Goal: Use online tool/utility: Utilize a website feature to perform a specific function

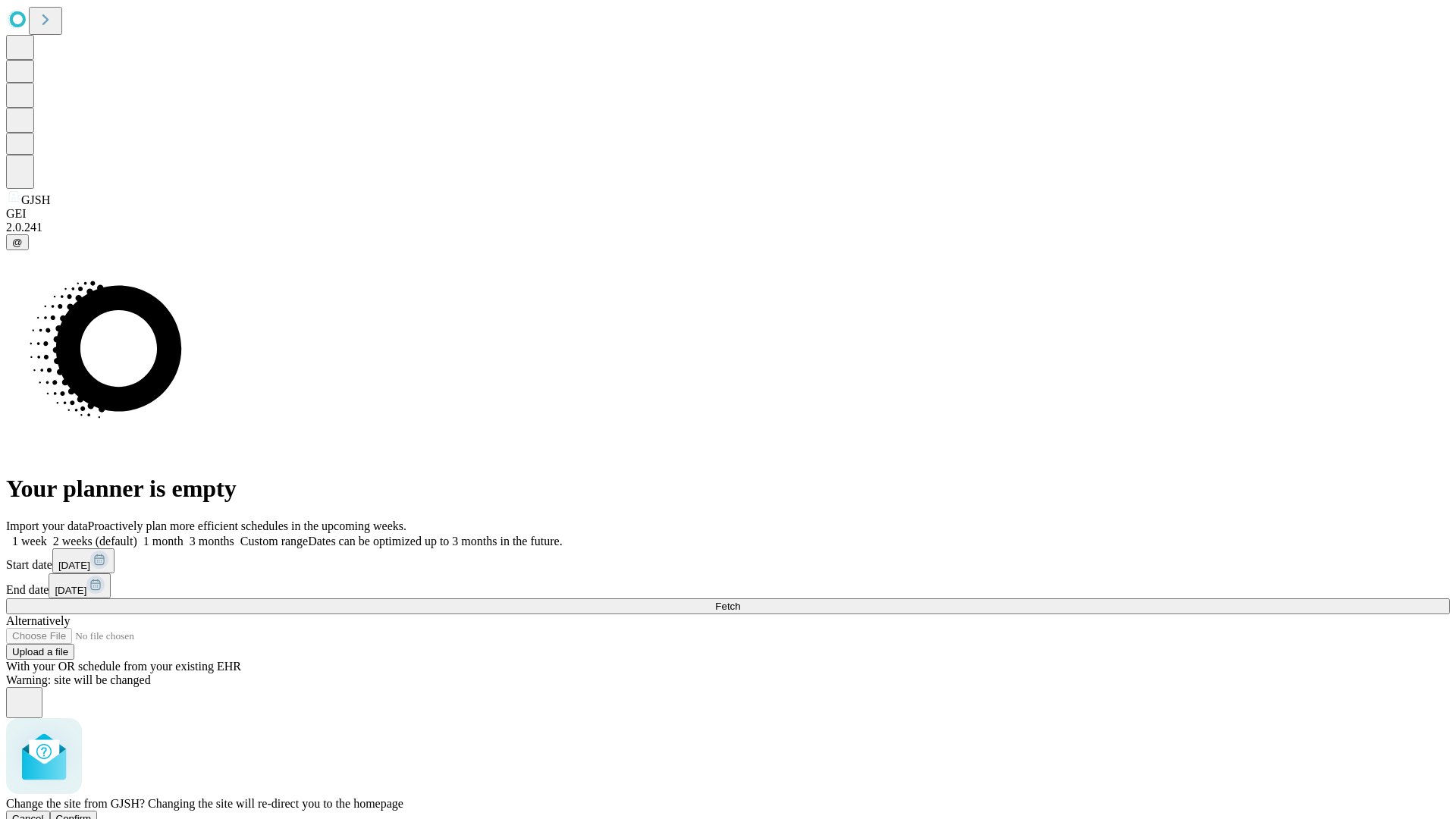
click at [91, 813] on span "Confirm" at bounding box center [74, 818] width 36 height 11
click at [184, 535] on label "1 month" at bounding box center [161, 541] width 46 height 13
click at [740, 600] on span "Fetch" at bounding box center [727, 606] width 25 height 11
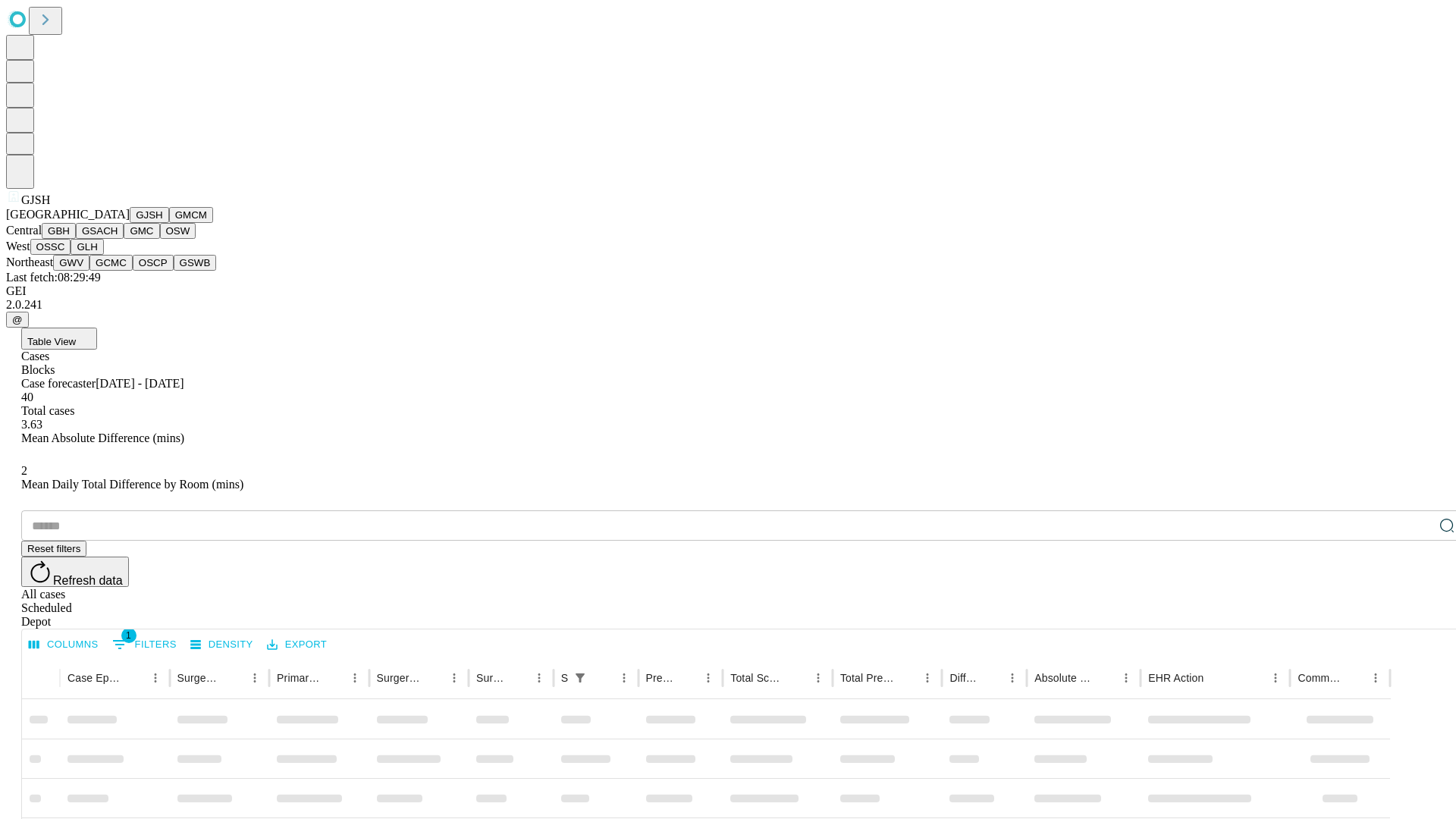
click at [169, 223] on button "GMCM" at bounding box center [191, 214] width 44 height 16
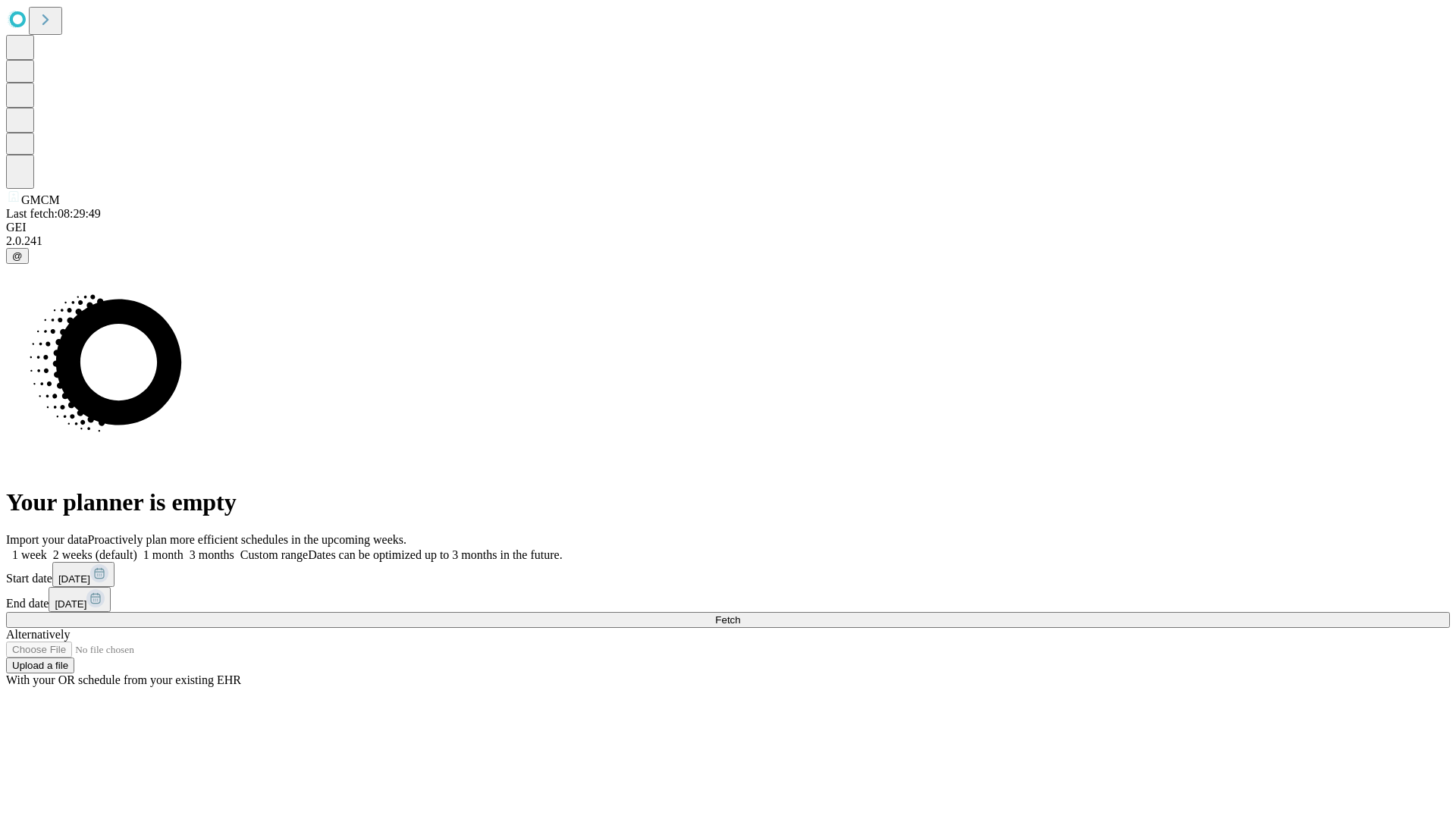
click at [184, 548] on label "1 month" at bounding box center [161, 555] width 46 height 13
click at [740, 614] on span "Fetch" at bounding box center [727, 620] width 25 height 11
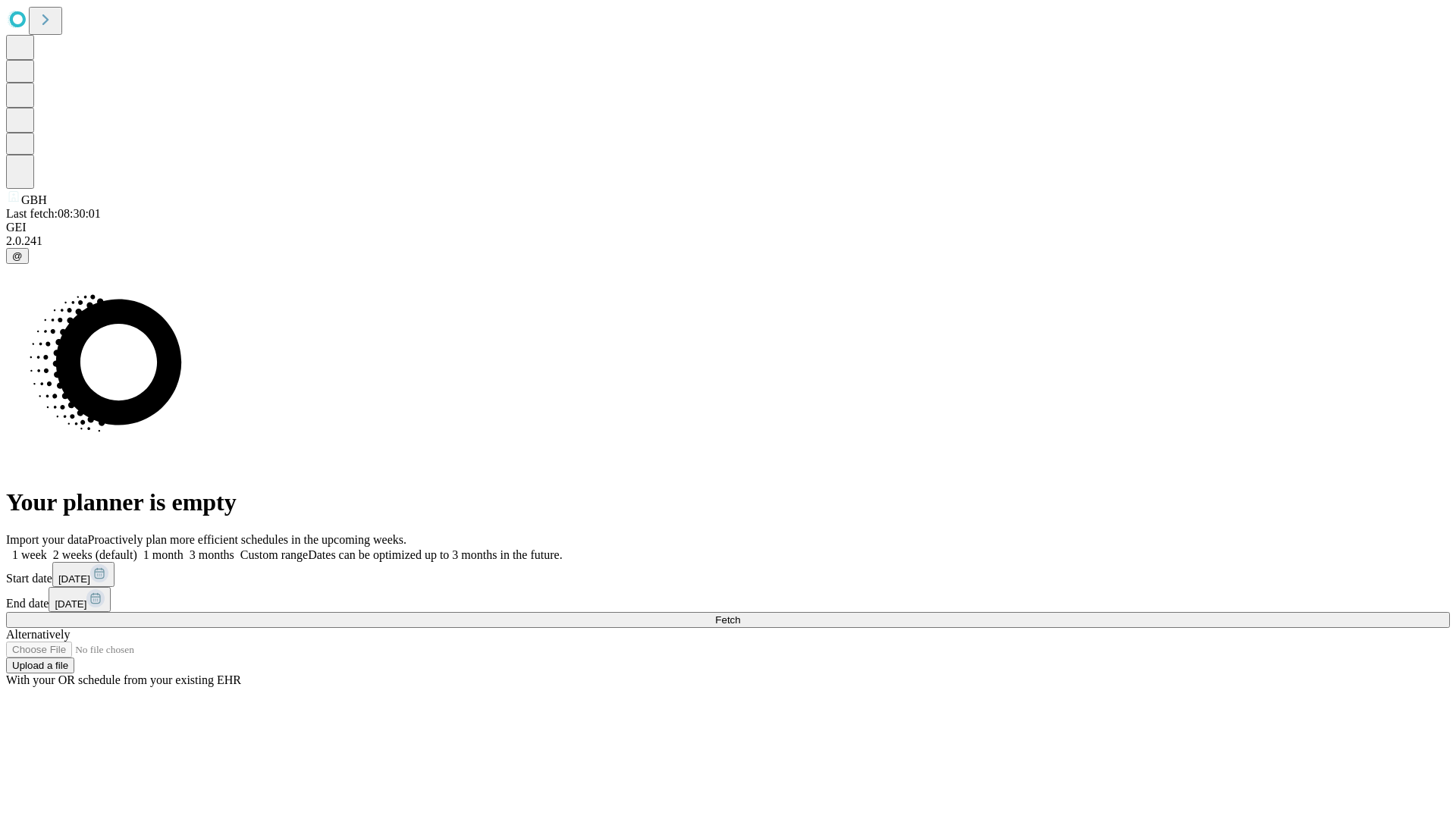
click at [184, 548] on label "1 month" at bounding box center [161, 555] width 46 height 13
click at [740, 614] on span "Fetch" at bounding box center [727, 620] width 25 height 11
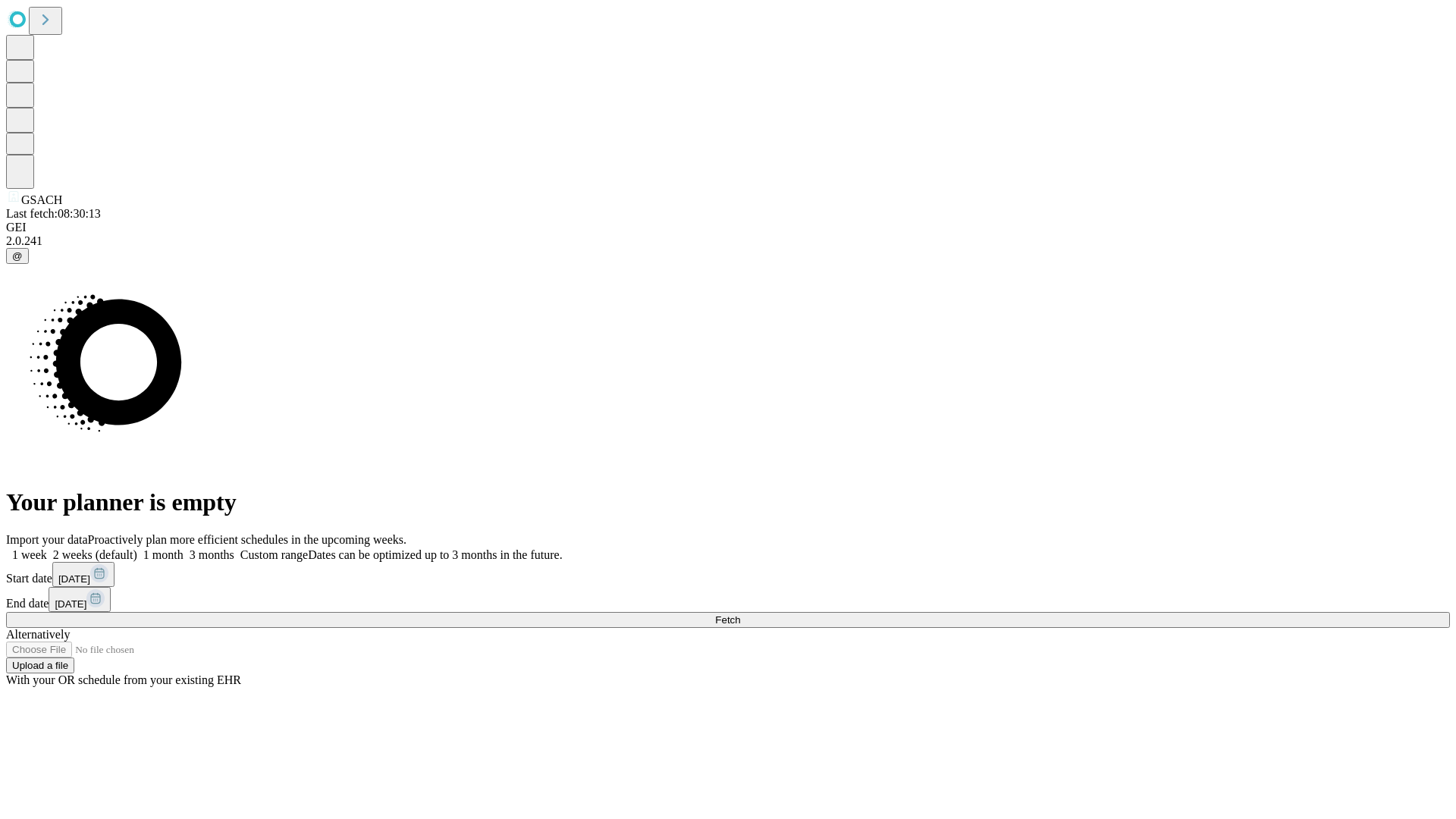
click at [184, 548] on label "1 month" at bounding box center [161, 555] width 46 height 13
click at [740, 614] on span "Fetch" at bounding box center [727, 620] width 25 height 11
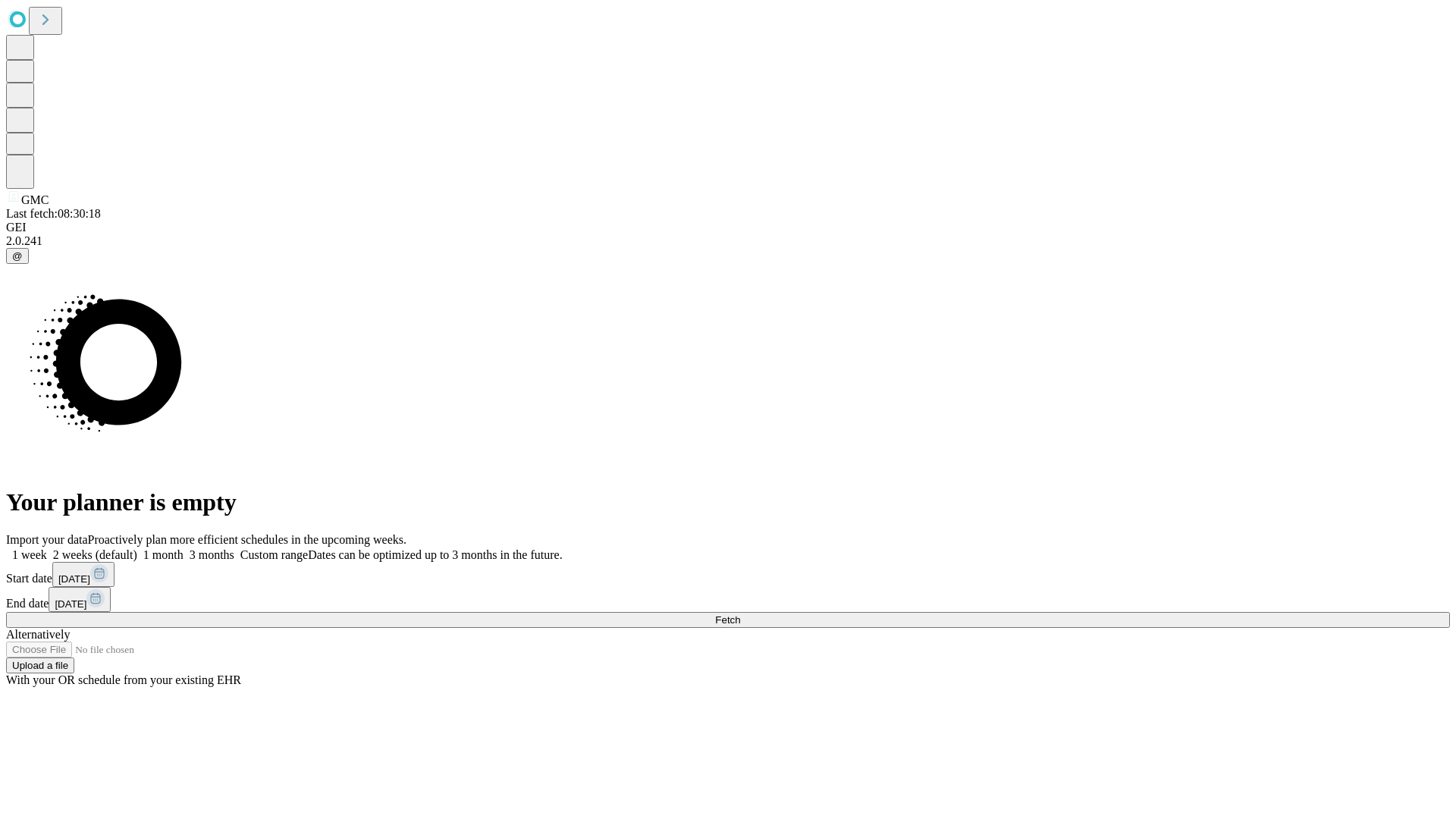
click at [184, 548] on label "1 month" at bounding box center [161, 555] width 46 height 13
click at [740, 614] on span "Fetch" at bounding box center [727, 620] width 25 height 11
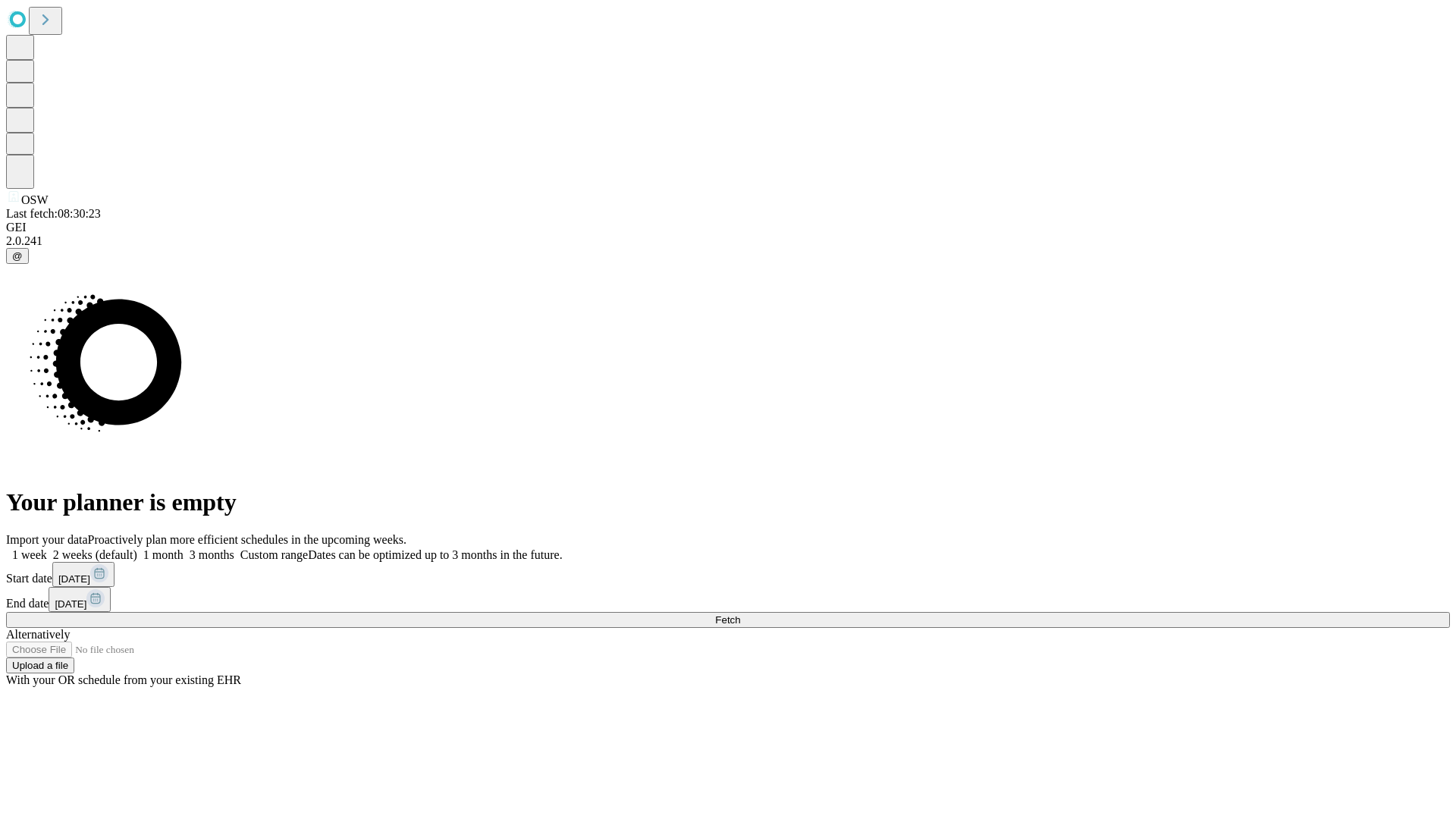
click at [184, 548] on label "1 month" at bounding box center [161, 555] width 46 height 13
click at [740, 614] on span "Fetch" at bounding box center [727, 620] width 25 height 11
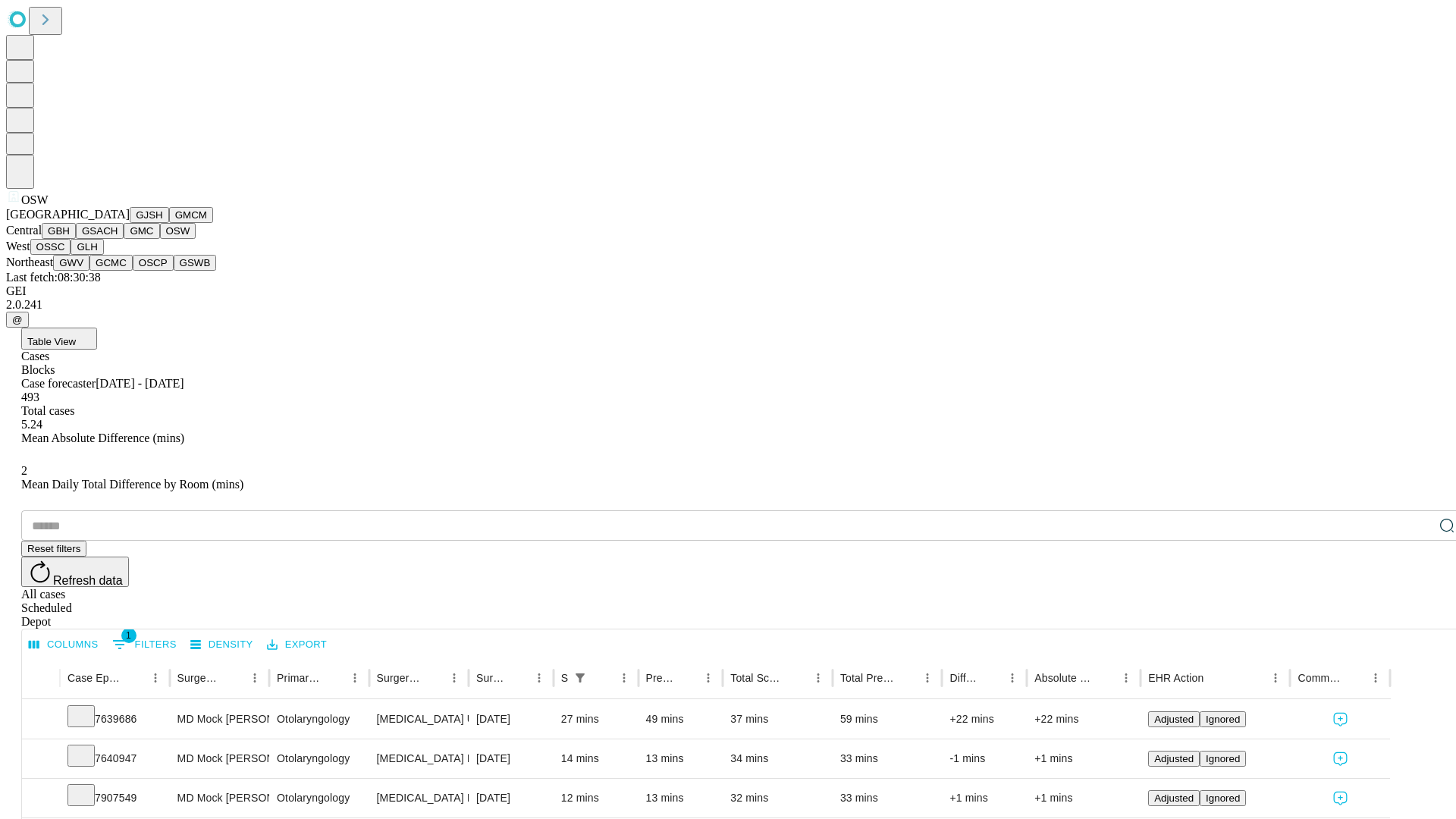
click at [71, 255] on button "OSSC" at bounding box center [51, 247] width 41 height 16
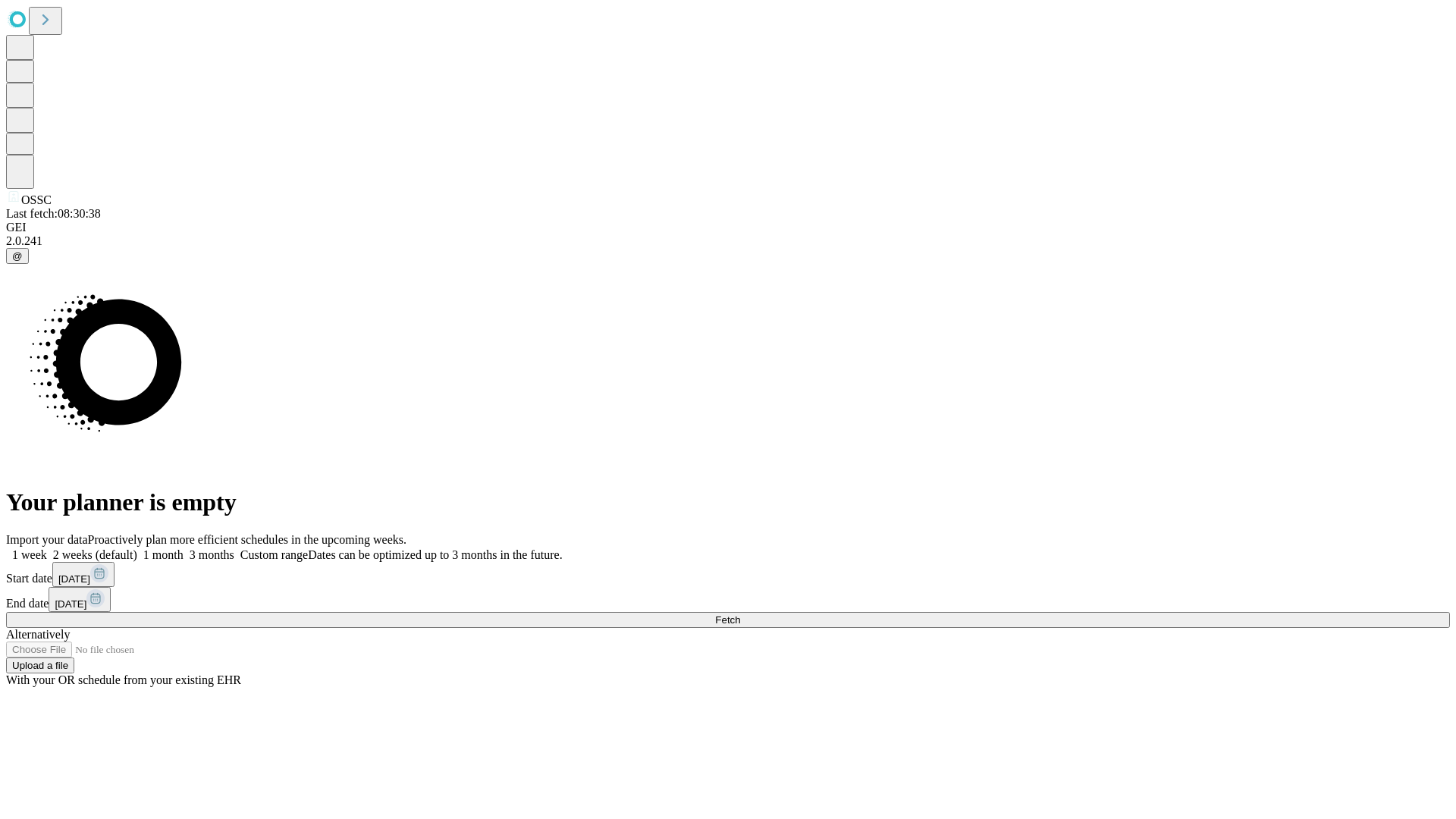
click at [184, 548] on label "1 month" at bounding box center [161, 555] width 46 height 13
click at [740, 614] on span "Fetch" at bounding box center [727, 620] width 25 height 11
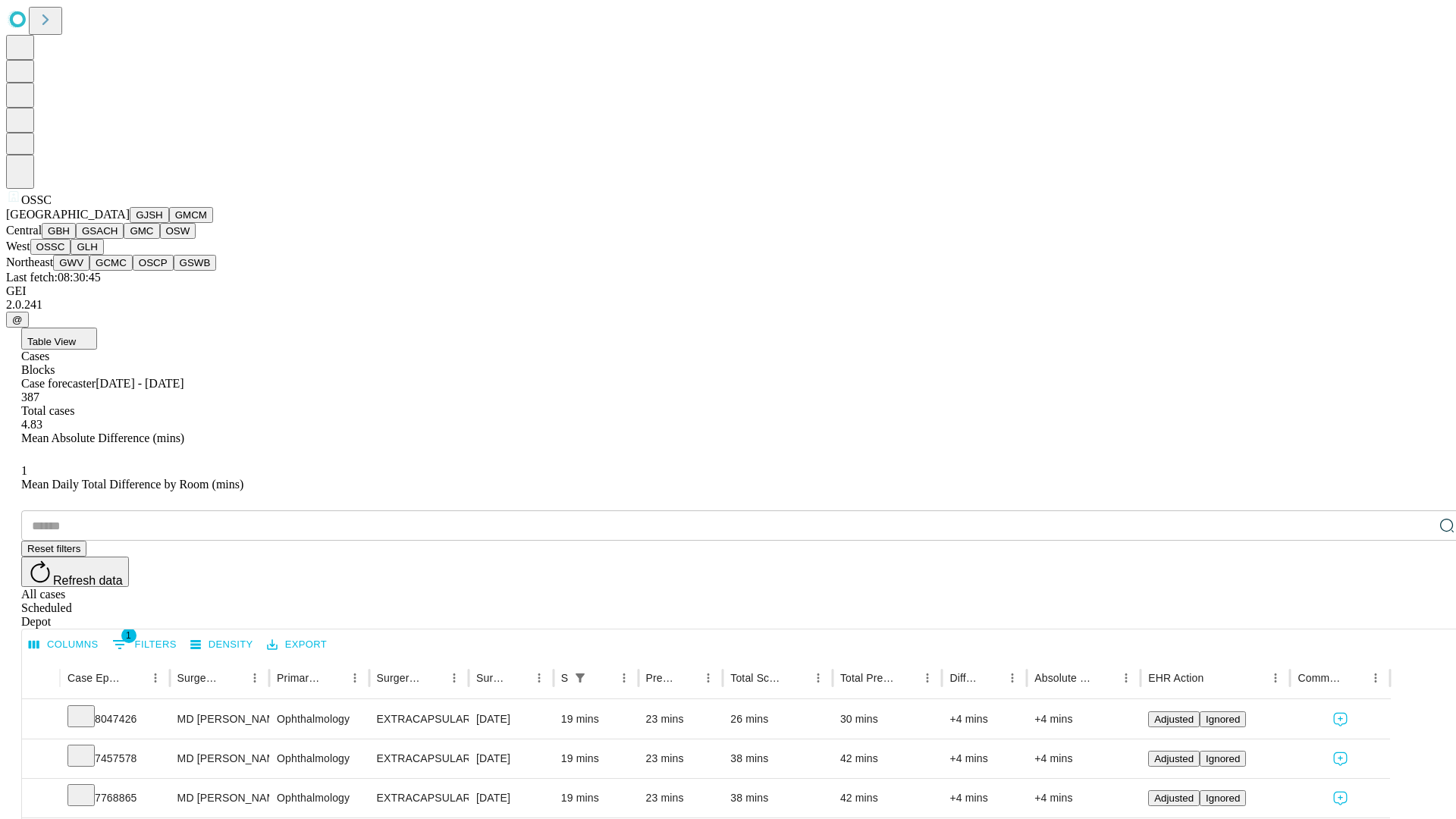
click at [103, 255] on button "GLH" at bounding box center [86, 247] width 32 height 16
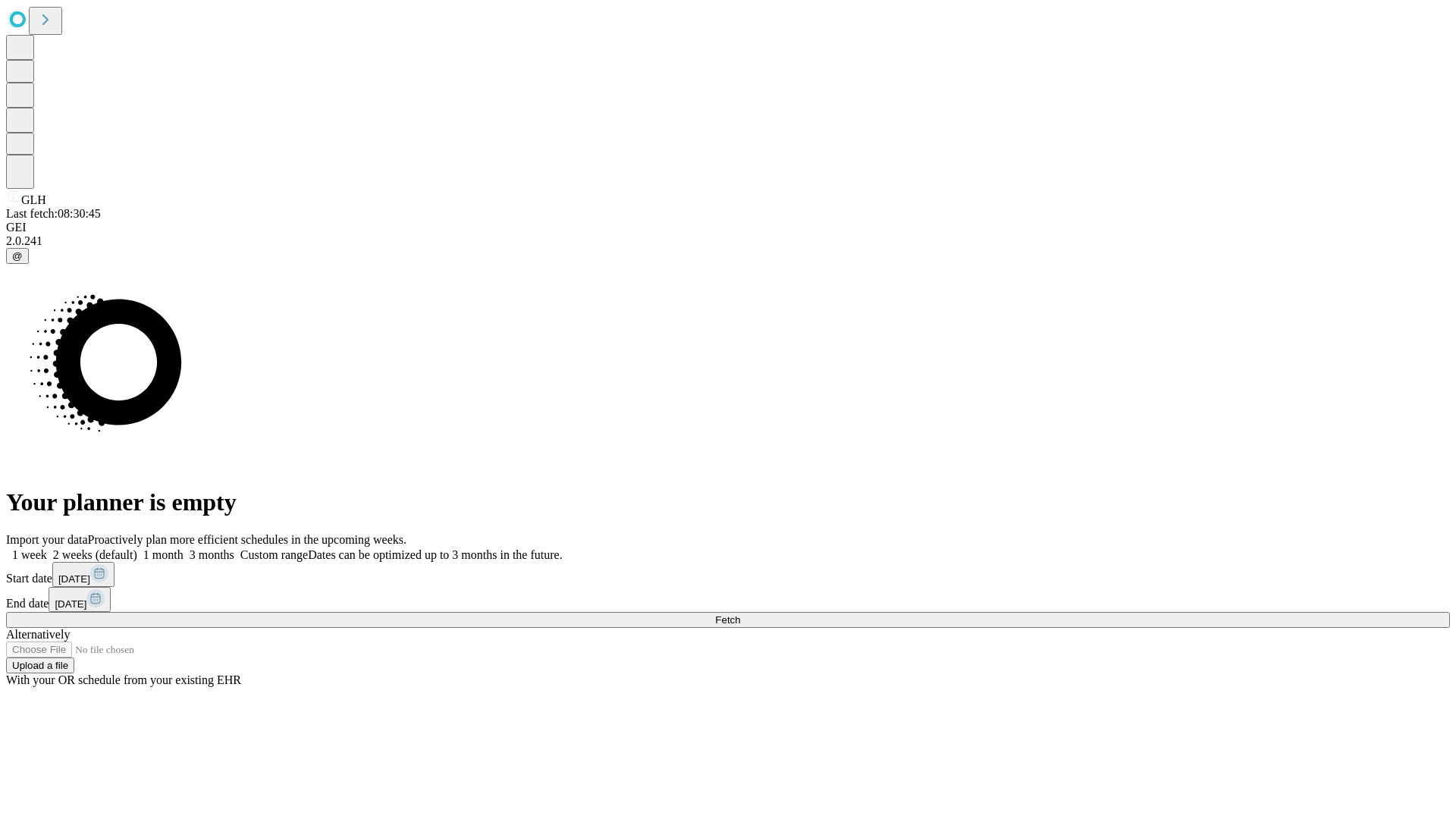
click at [184, 548] on label "1 month" at bounding box center [161, 555] width 46 height 13
click at [740, 614] on span "Fetch" at bounding box center [727, 620] width 25 height 11
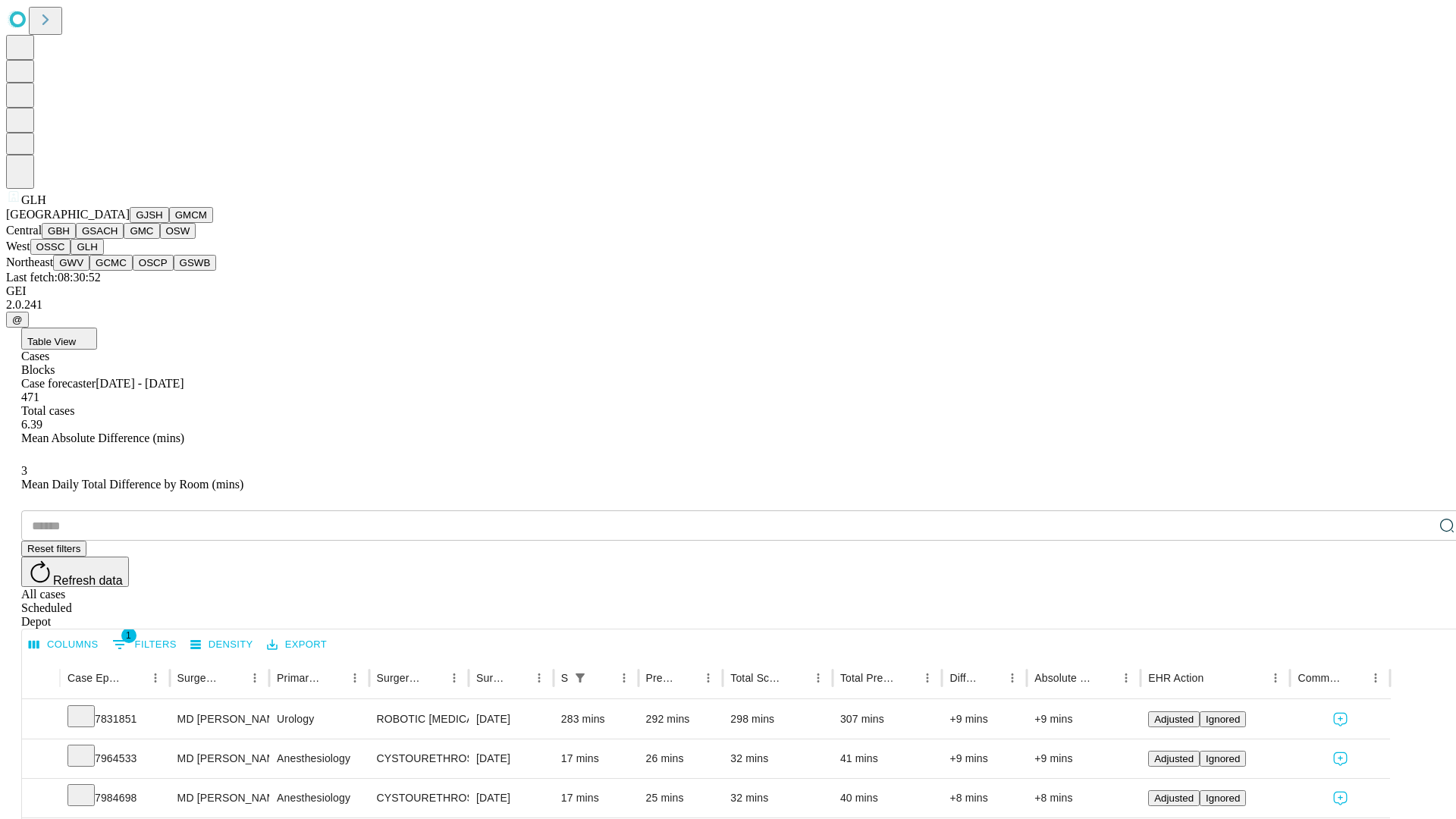
click at [90, 271] on button "GWV" at bounding box center [70, 262] width 36 height 16
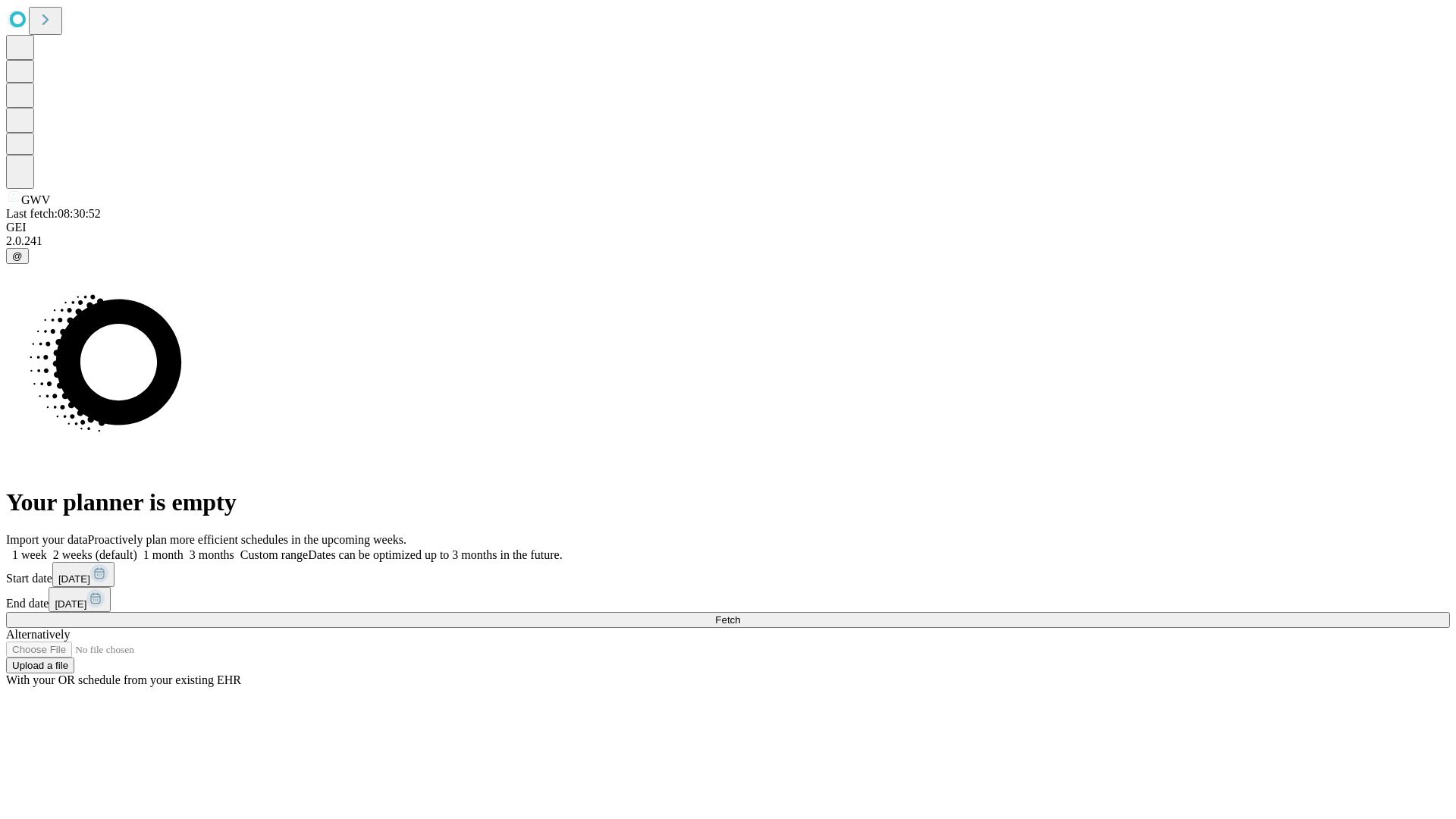
click at [184, 548] on label "1 month" at bounding box center [161, 555] width 46 height 13
click at [740, 614] on span "Fetch" at bounding box center [727, 620] width 25 height 11
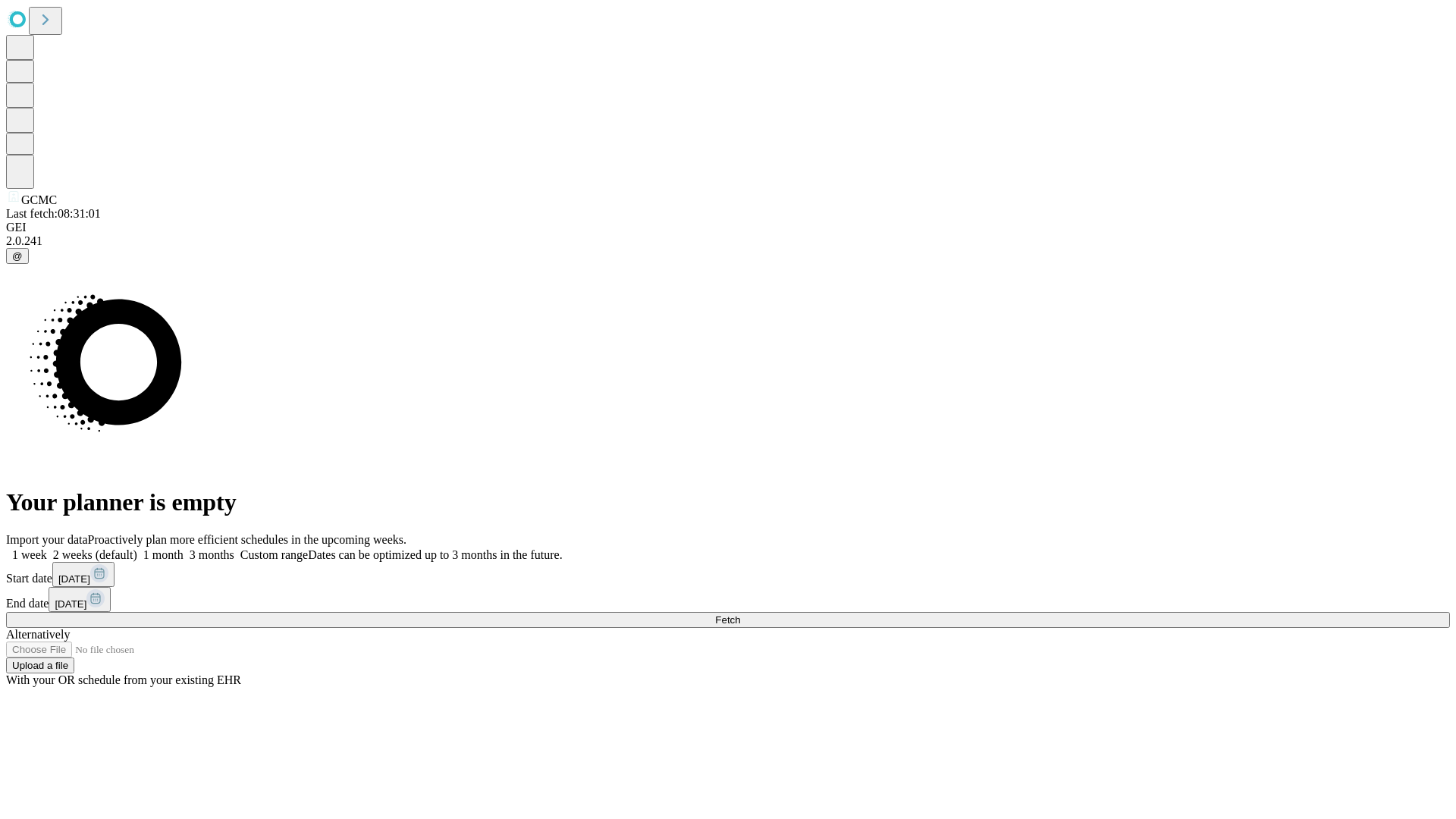
click at [184, 548] on label "1 month" at bounding box center [161, 555] width 46 height 13
click at [740, 614] on span "Fetch" at bounding box center [727, 620] width 25 height 11
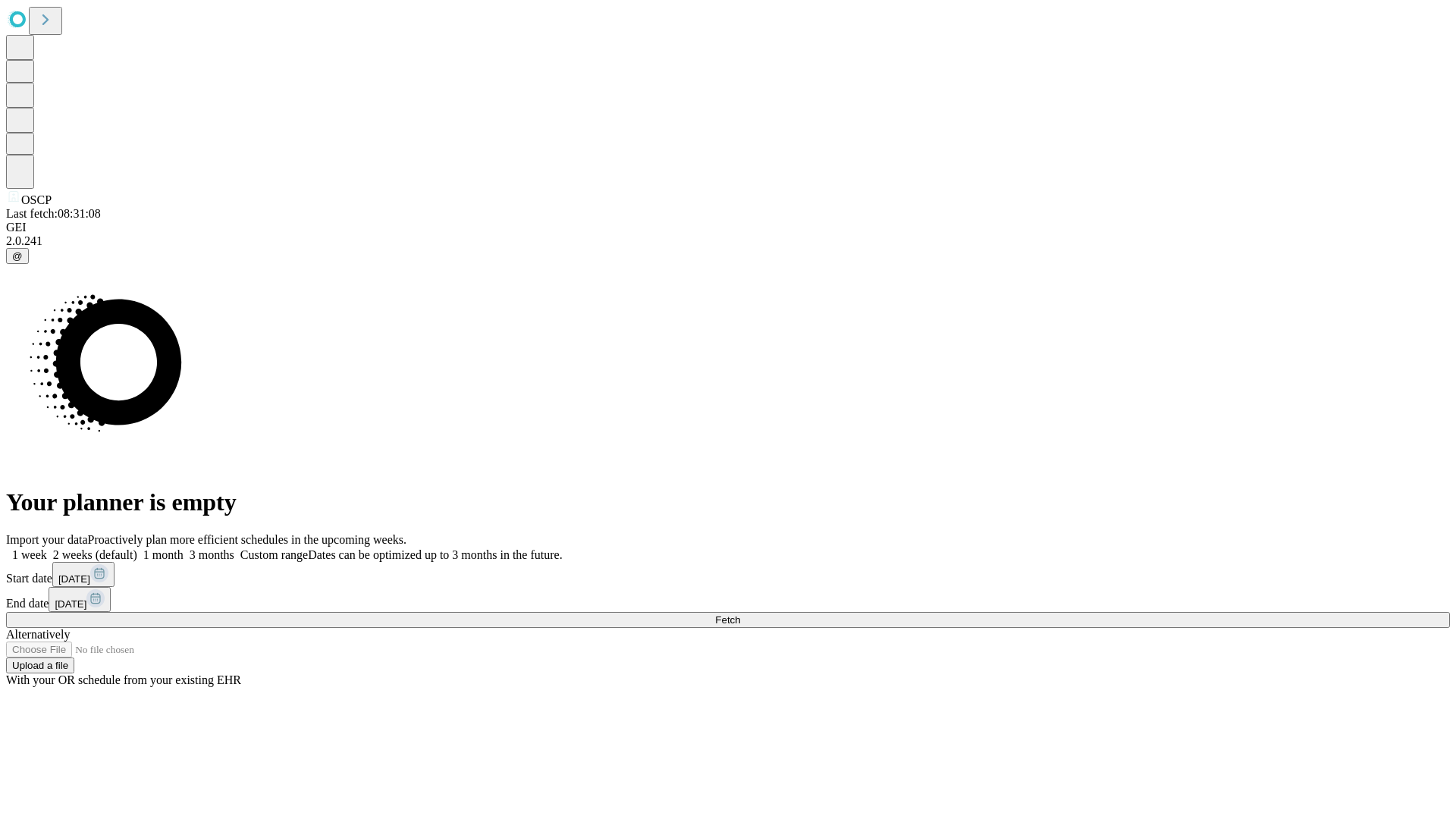
click at [184, 548] on label "1 month" at bounding box center [161, 555] width 46 height 13
click at [740, 614] on span "Fetch" at bounding box center [727, 620] width 25 height 11
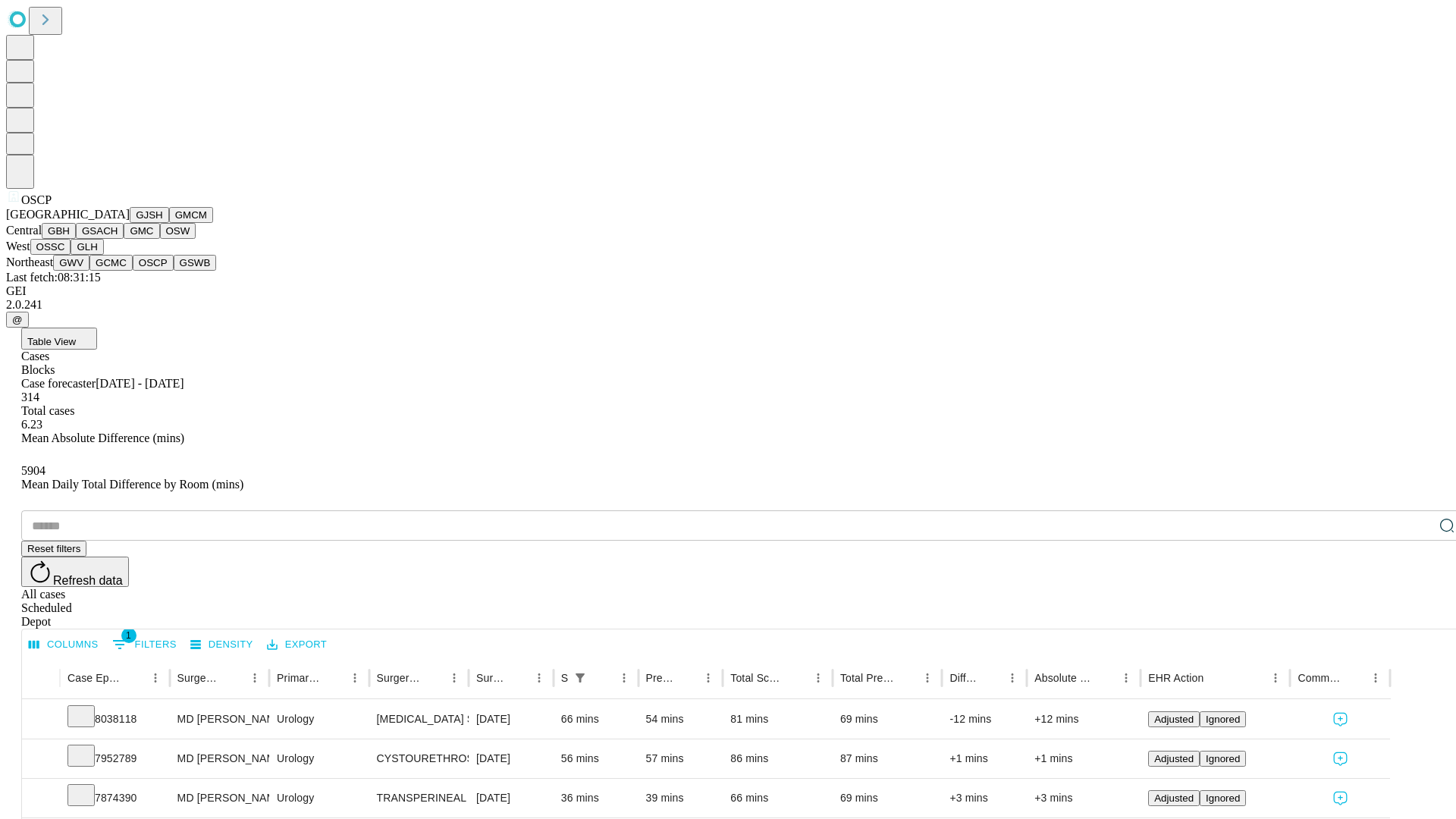
click at [174, 271] on button "GSWB" at bounding box center [195, 262] width 43 height 16
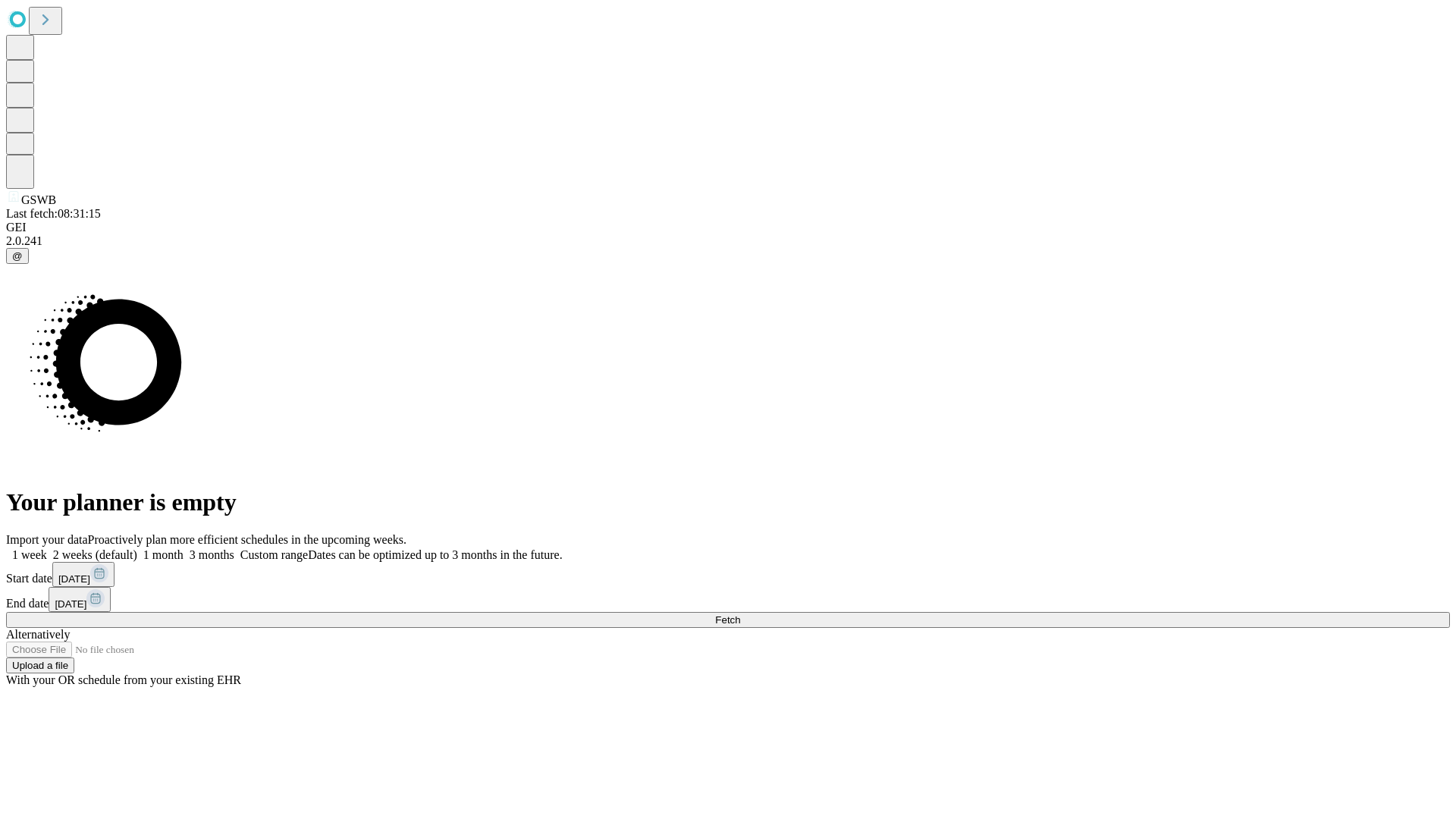
click at [184, 548] on label "1 month" at bounding box center [161, 555] width 46 height 13
click at [740, 614] on span "Fetch" at bounding box center [727, 620] width 25 height 11
